Goal: Check status

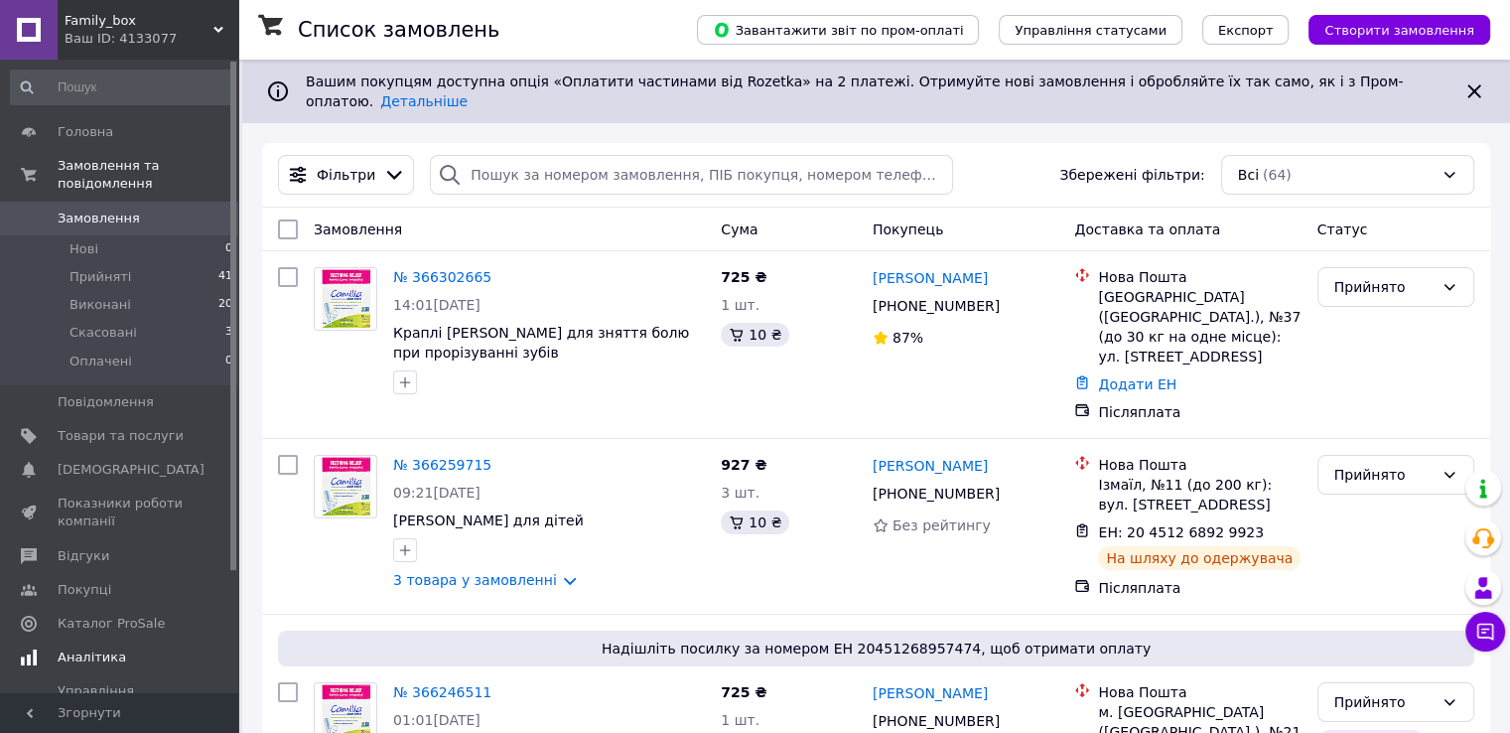
click at [111, 648] on span "Аналітика" at bounding box center [92, 657] width 69 height 18
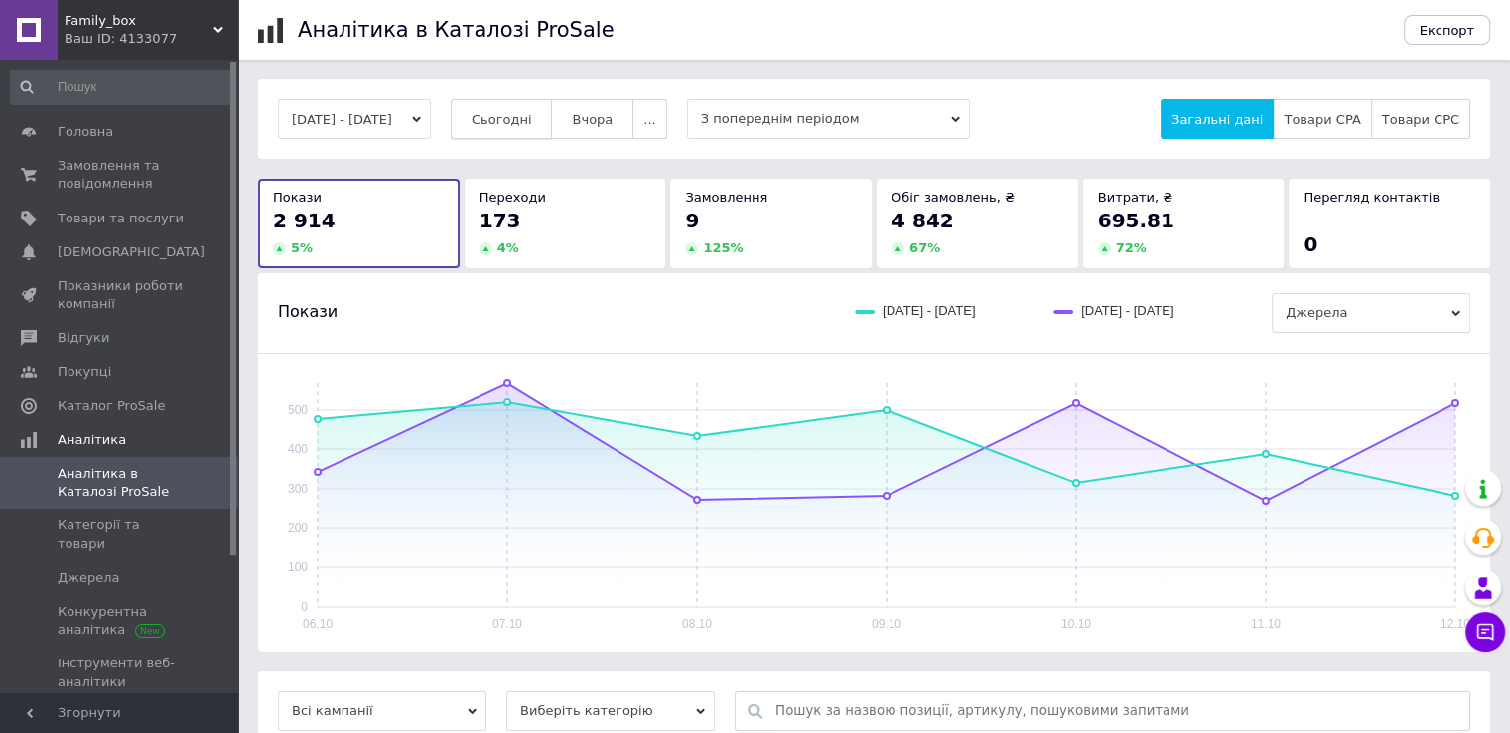
click at [508, 120] on span "Сьогодні" at bounding box center [502, 119] width 61 height 15
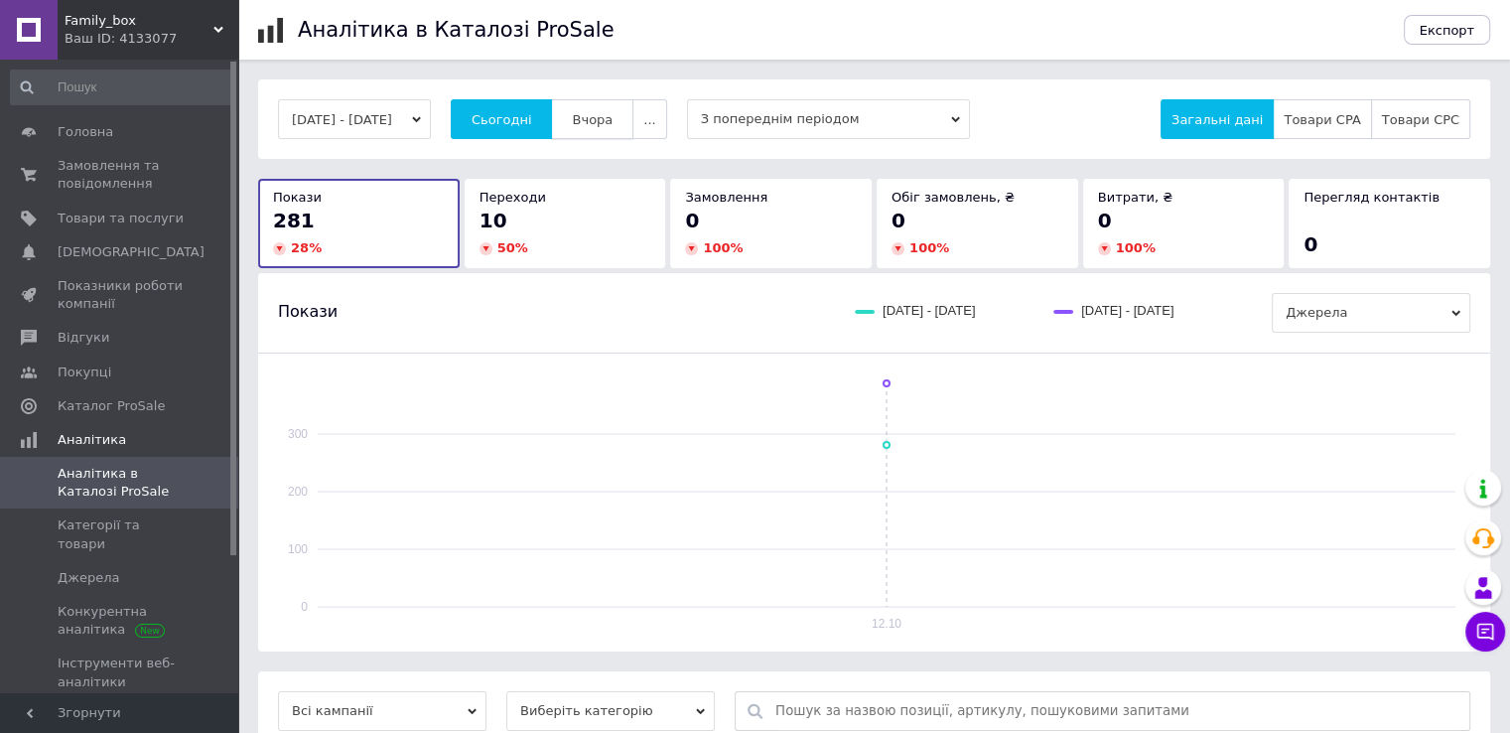
click at [600, 103] on button "Вчора" at bounding box center [592, 119] width 82 height 40
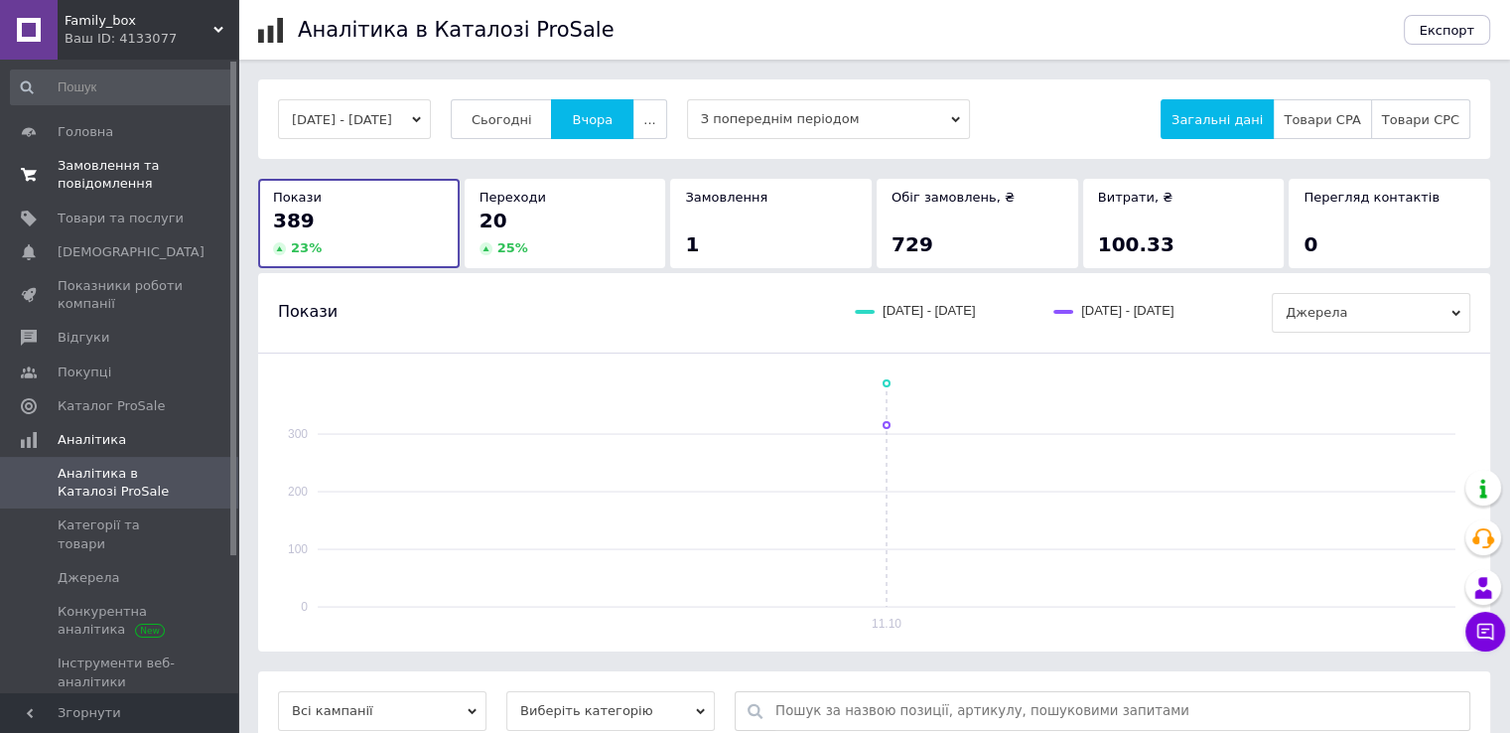
click at [117, 172] on span "Замовлення та повідомлення" at bounding box center [121, 175] width 126 height 36
